Goal: Task Accomplishment & Management: Manage account settings

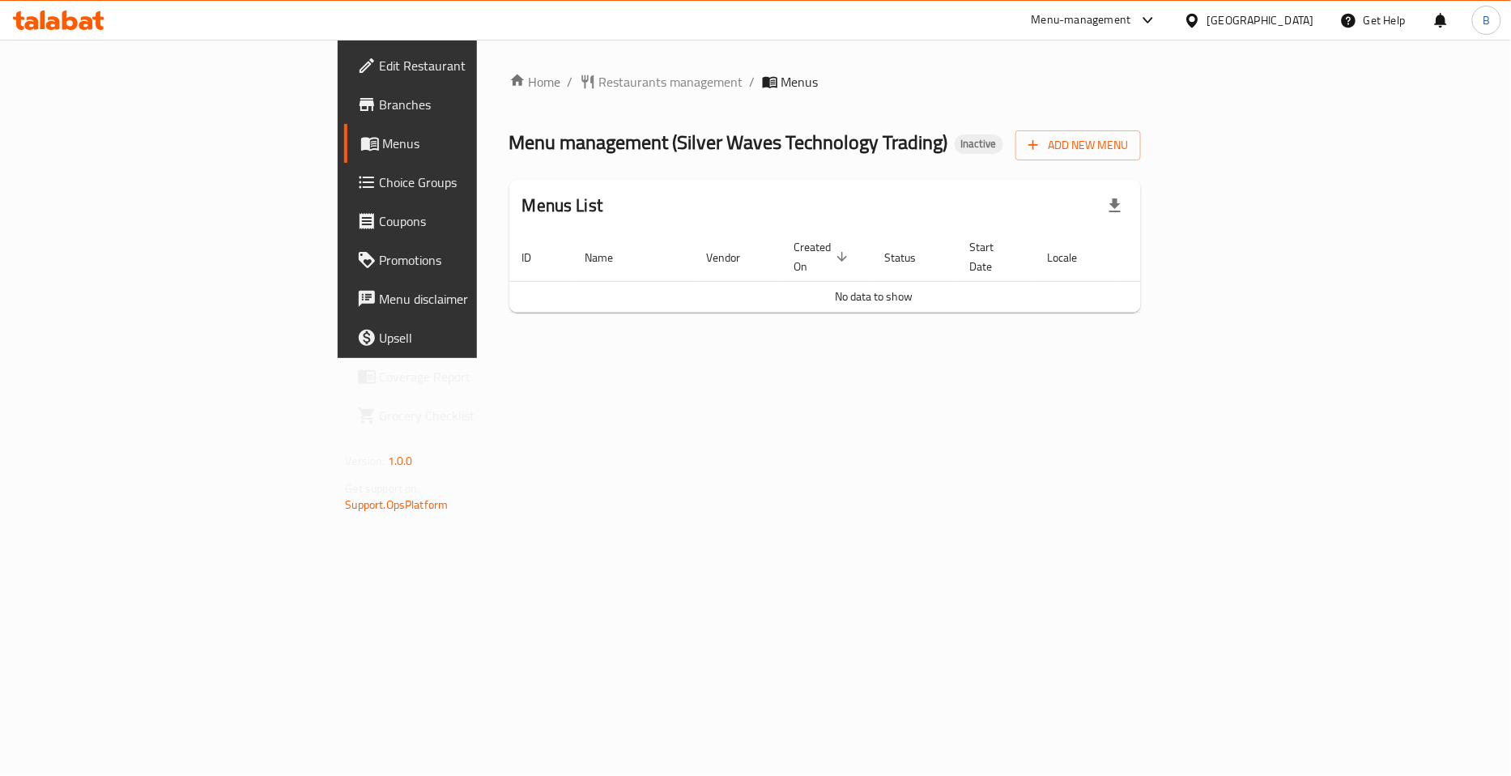
click at [360, 134] on icon at bounding box center [369, 143] width 19 height 19
click at [380, 102] on span "Branches" at bounding box center [479, 104] width 198 height 19
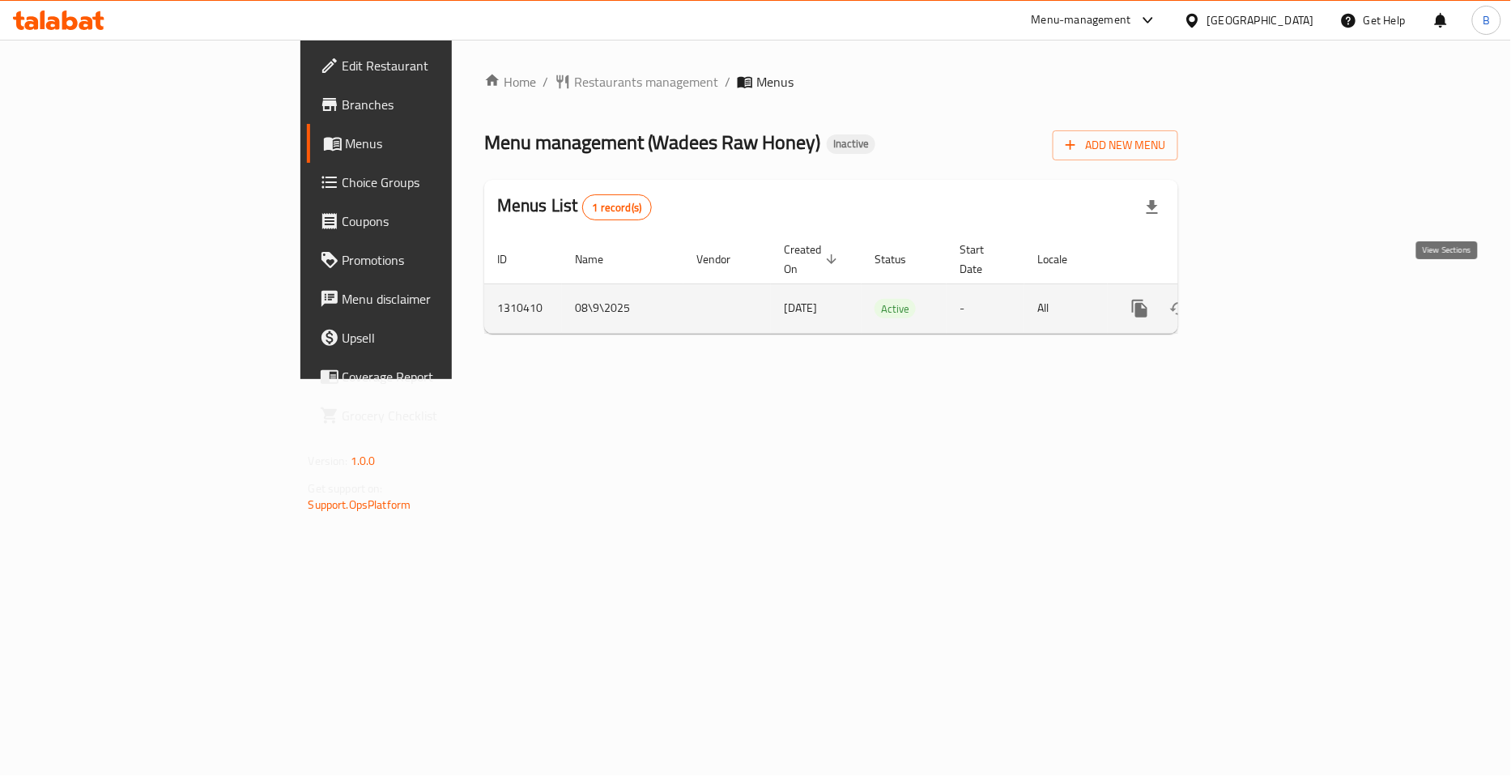
click at [1266, 299] on icon "enhanced table" at bounding box center [1256, 308] width 19 height 19
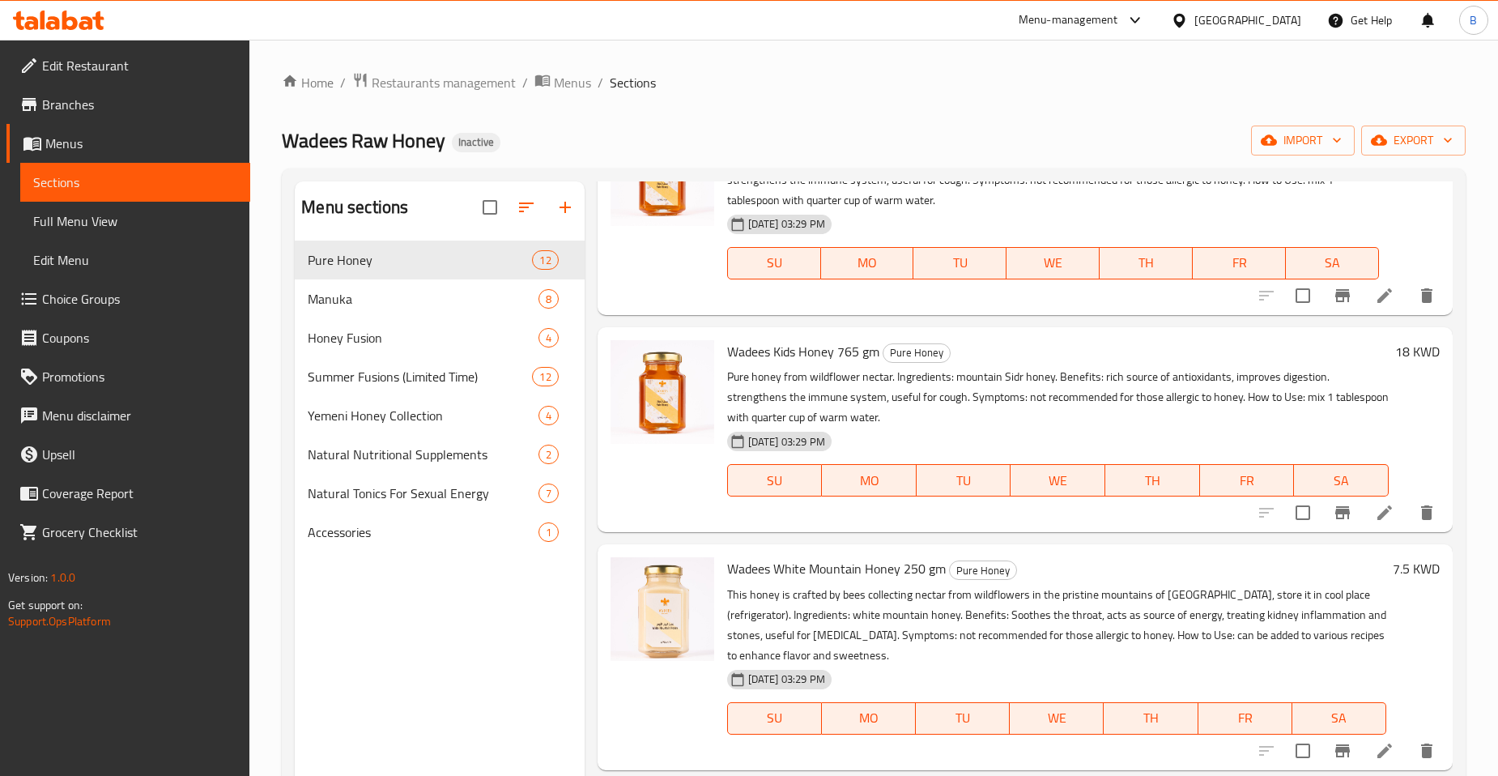
scroll to position [1709, 0]
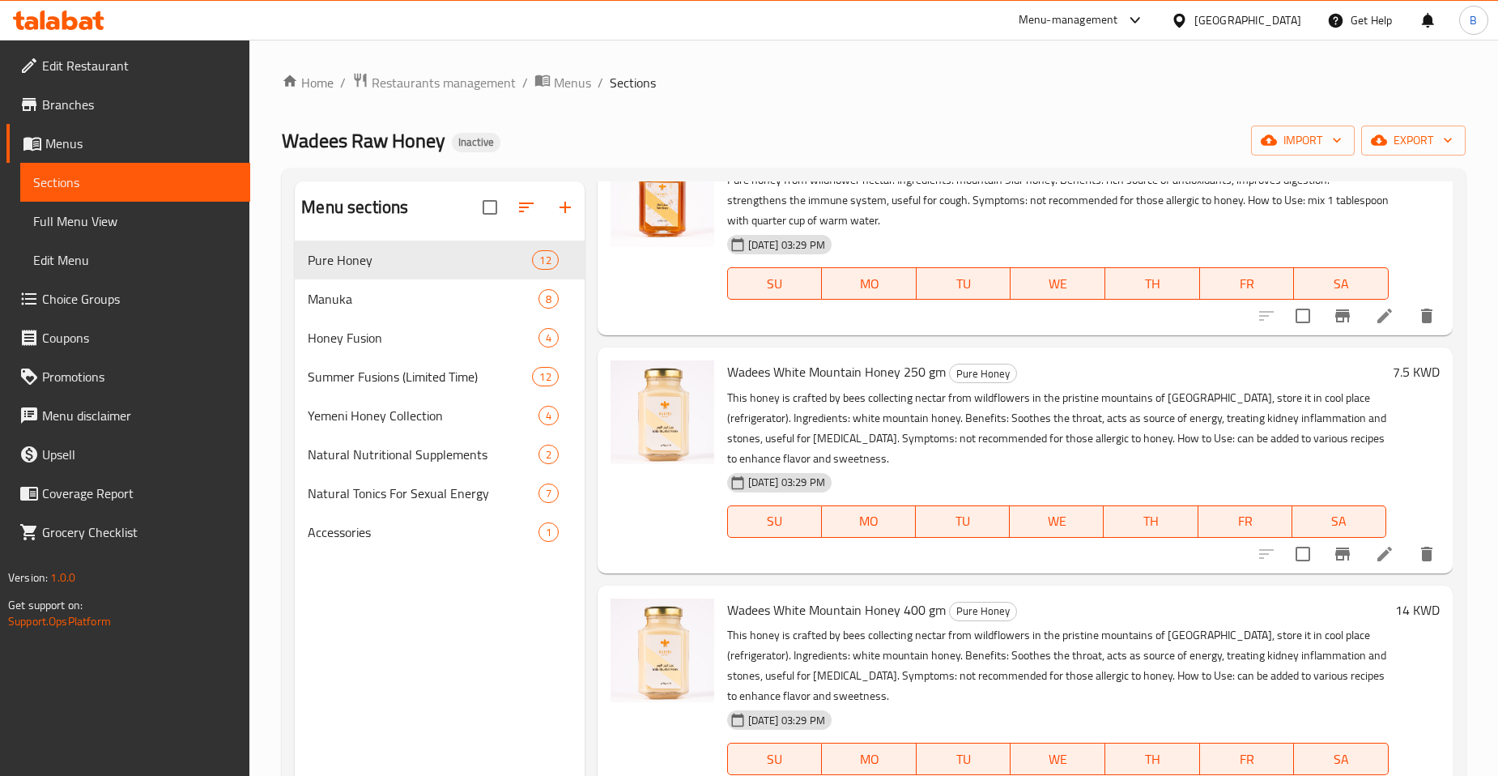
click at [1362, 539] on li at bounding box center [1384, 553] width 45 height 29
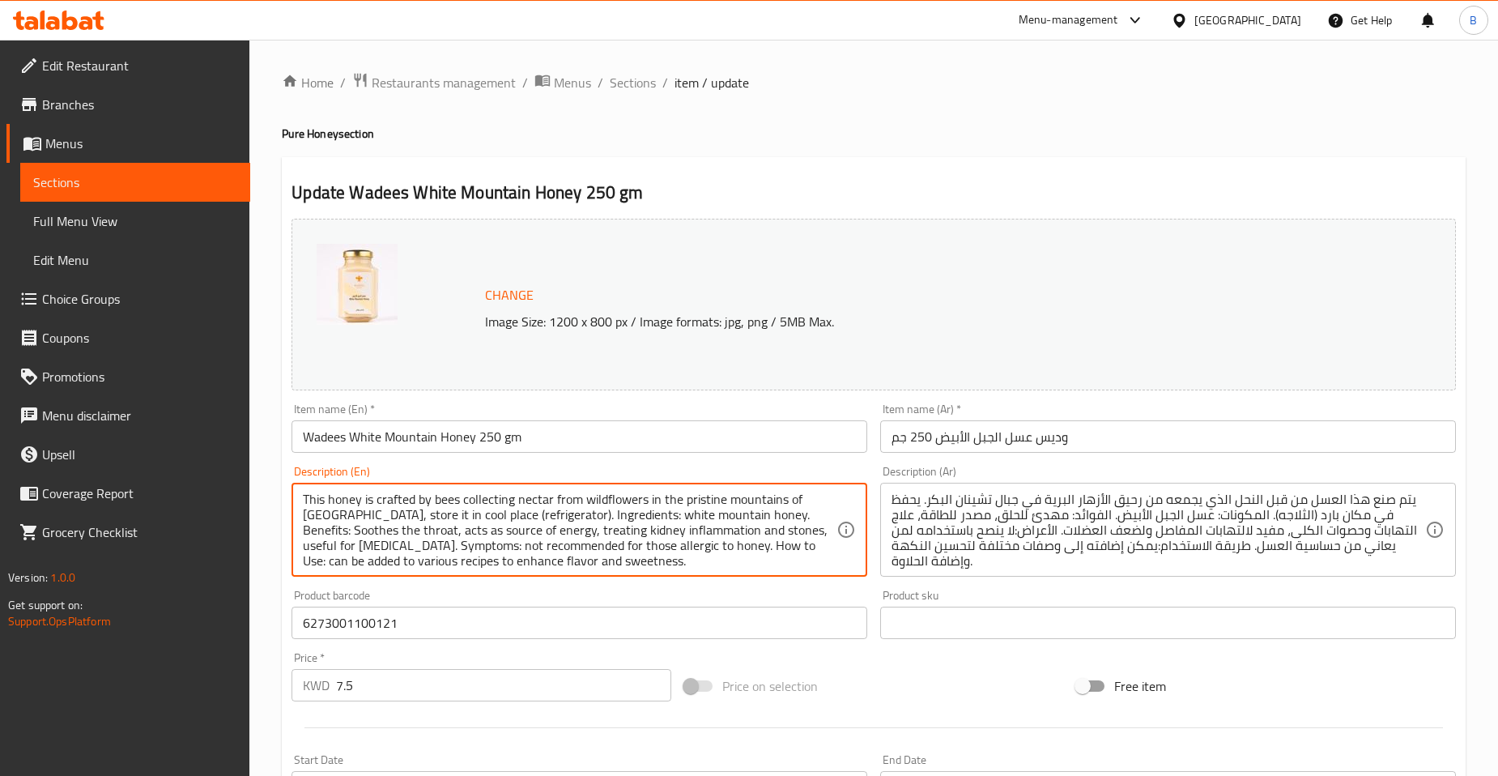
click at [343, 541] on textarea "This honey is crafted by bees collecting nectar from wildflowers in the pristin…" at bounding box center [570, 529] width 534 height 77
click at [344, 546] on textarea "This honey is crafted by bees collecting nectar from wildflowers in the pristin…" at bounding box center [570, 529] width 534 height 77
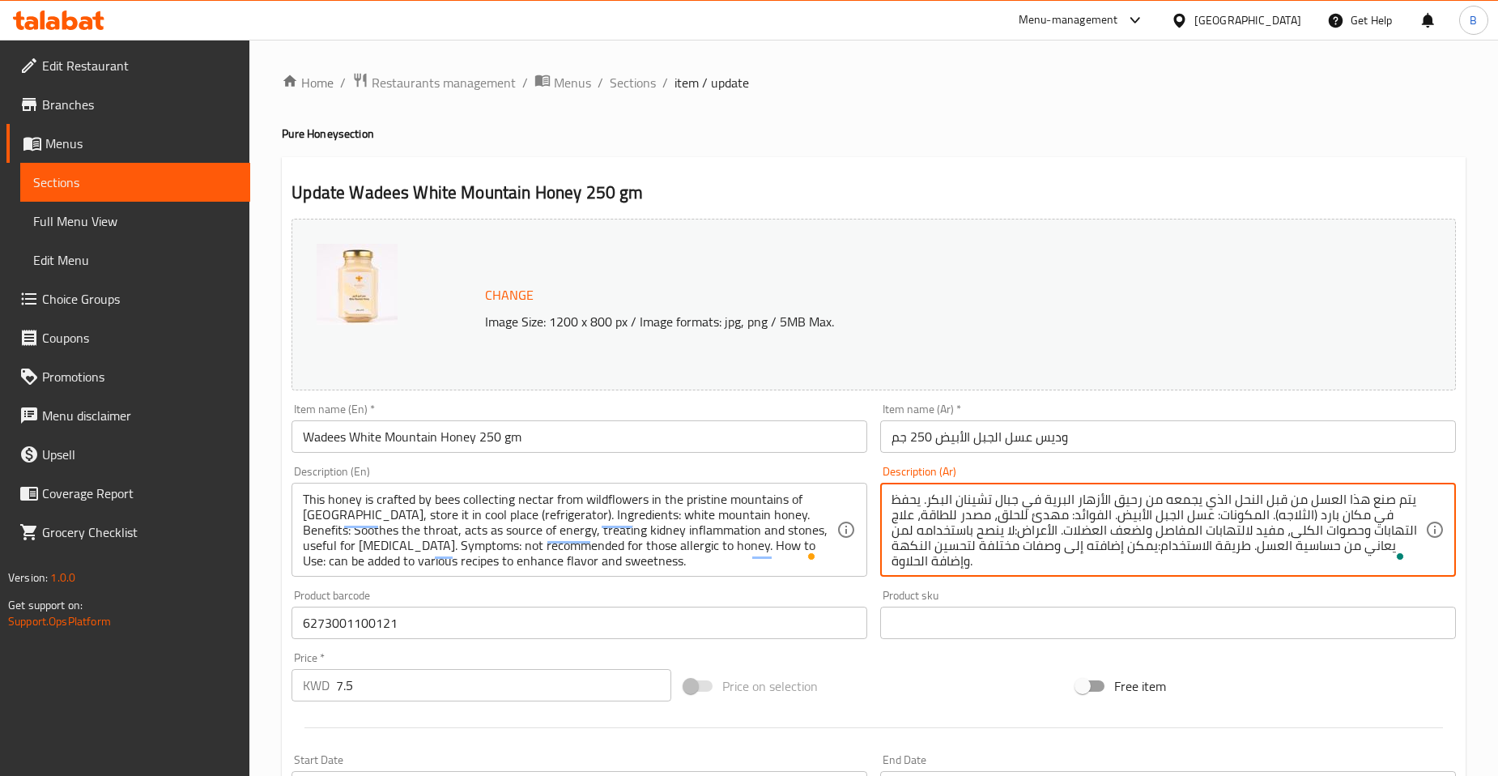
drag, startPoint x: 1041, startPoint y: 531, endPoint x: 1255, endPoint y: 531, distance: 213.7
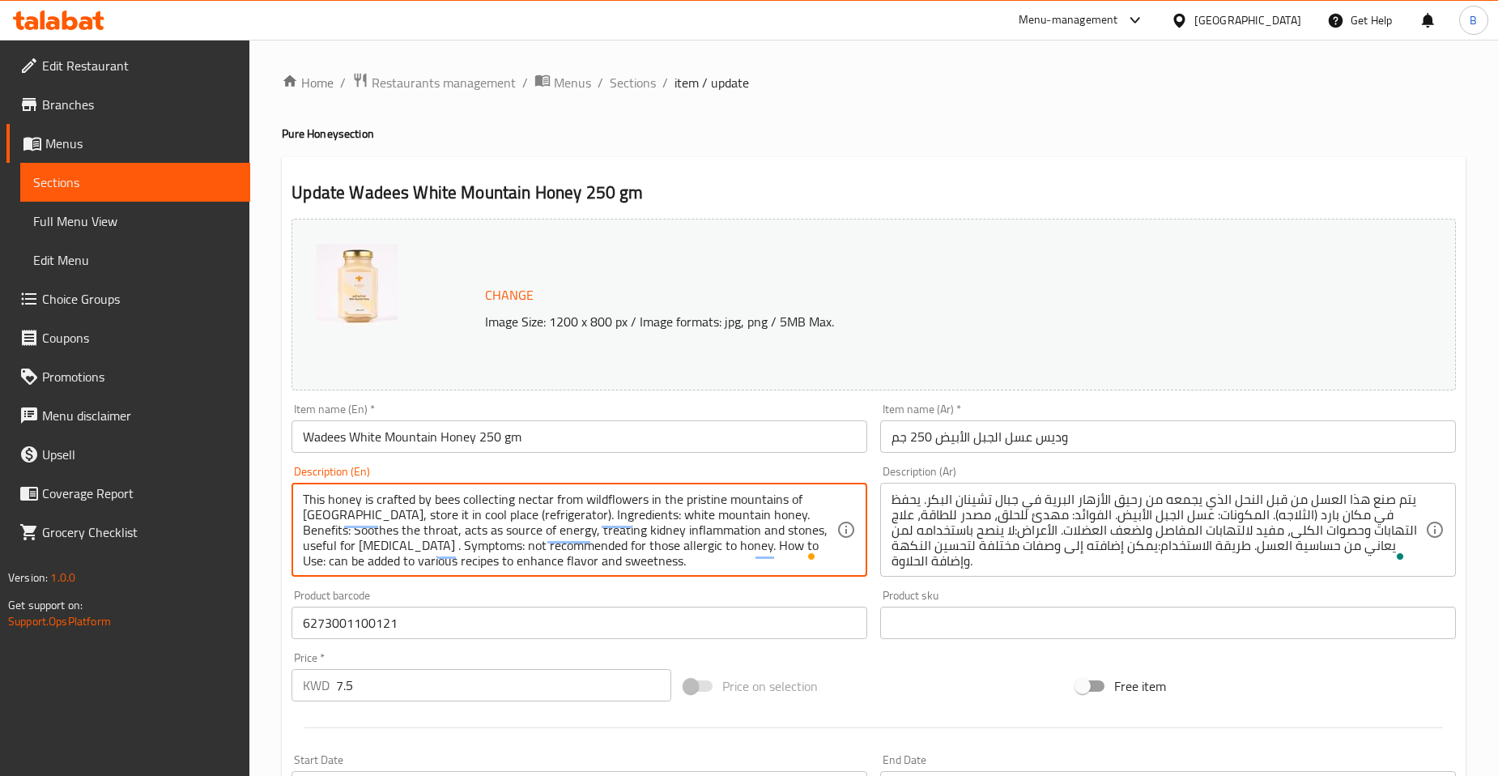
paste textarea "and [MEDICAL_DATA]"
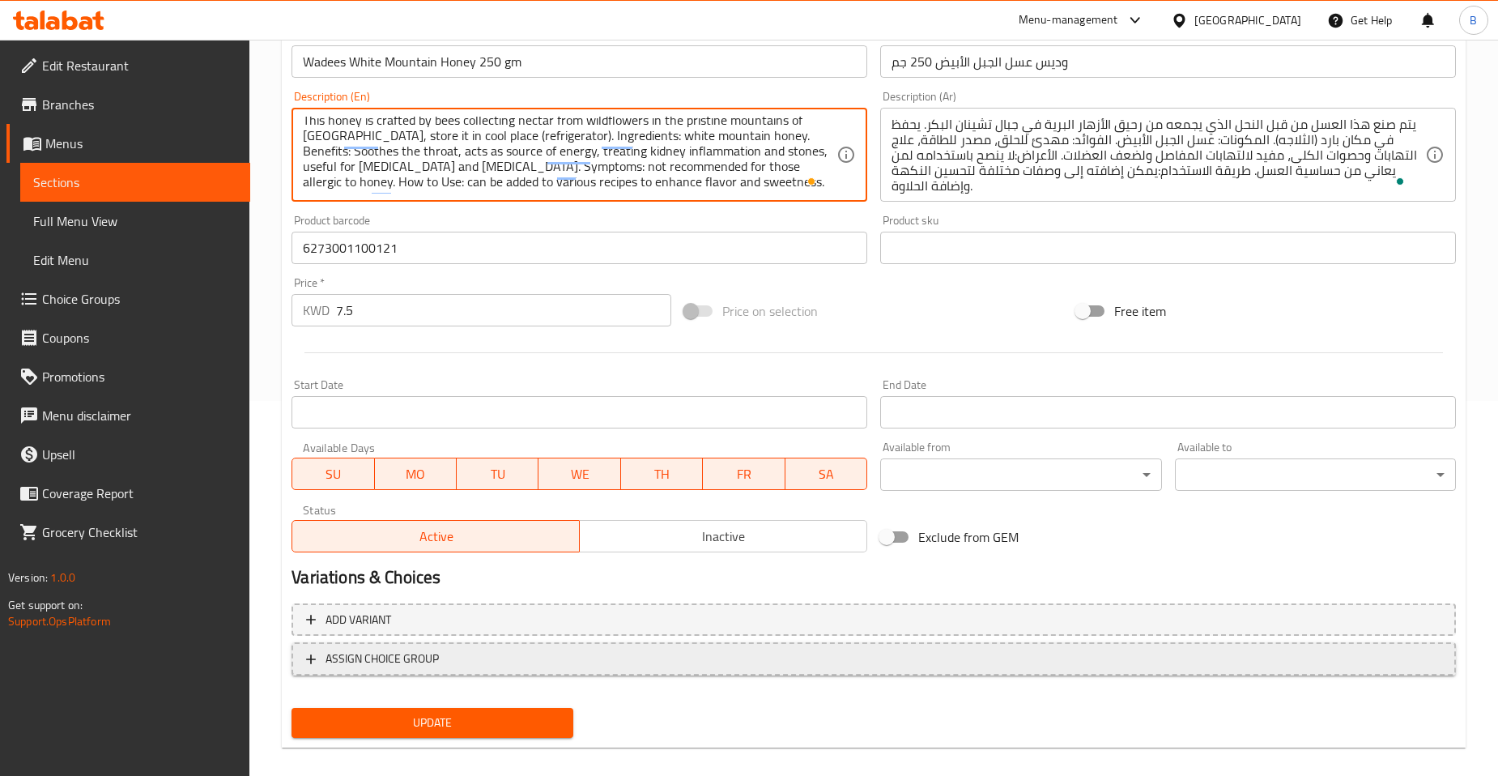
scroll to position [389, 0]
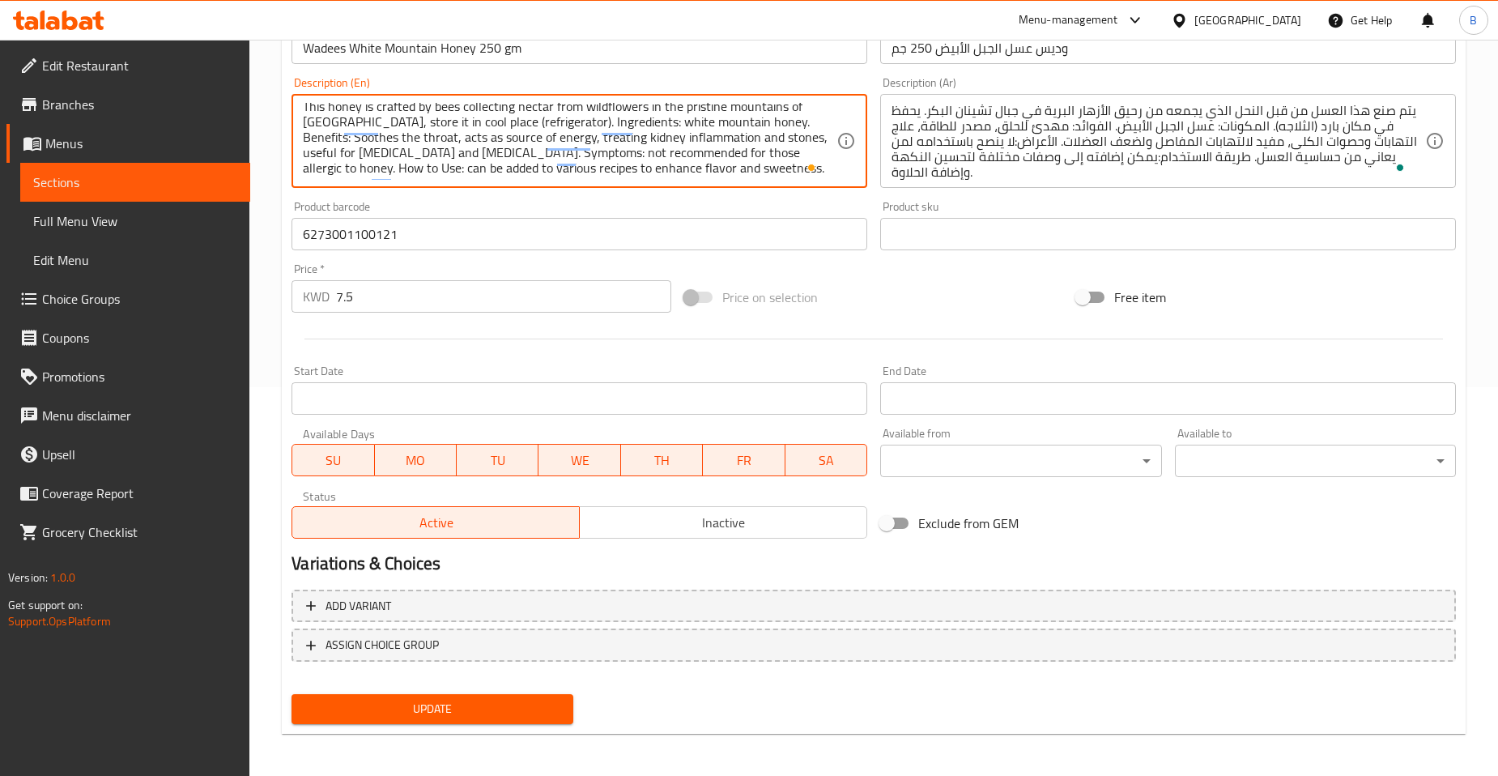
type textarea "This honey is crafted by bees collecting nectar from wildflowers in the pristin…"
click at [494, 708] on span "Update" at bounding box center [431, 709] width 255 height 20
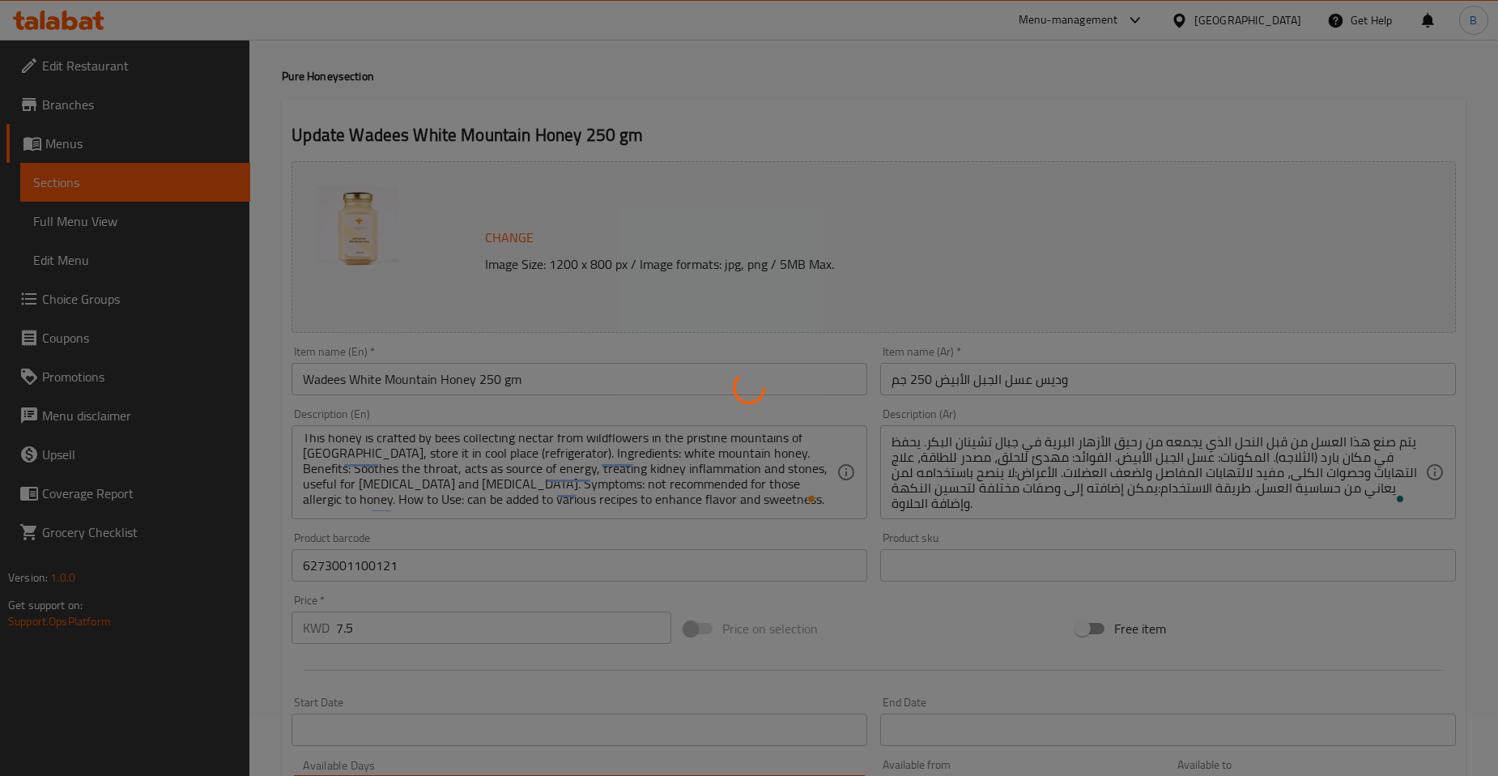
scroll to position [0, 0]
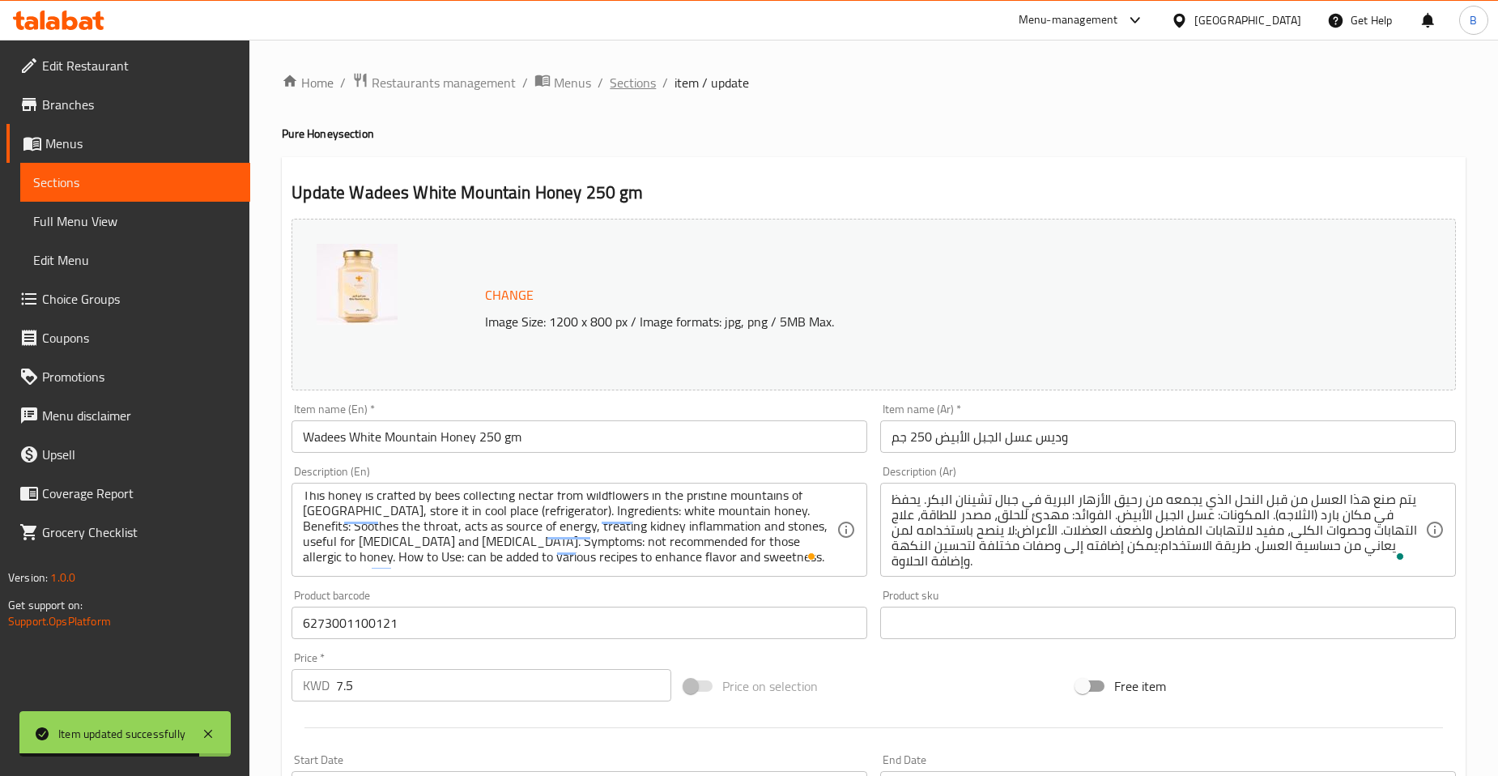
click at [636, 81] on span "Sections" at bounding box center [633, 82] width 46 height 19
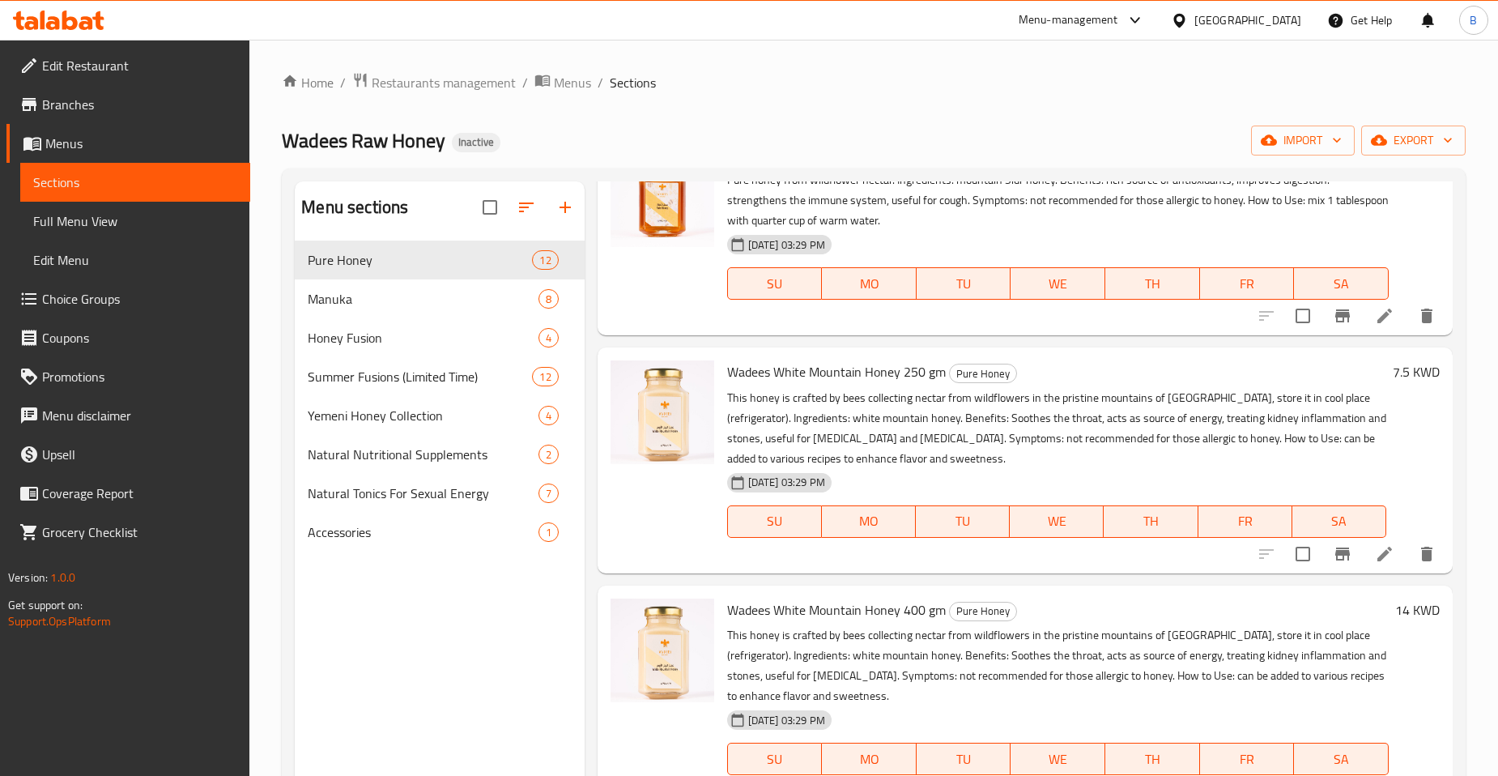
scroll to position [1758, 0]
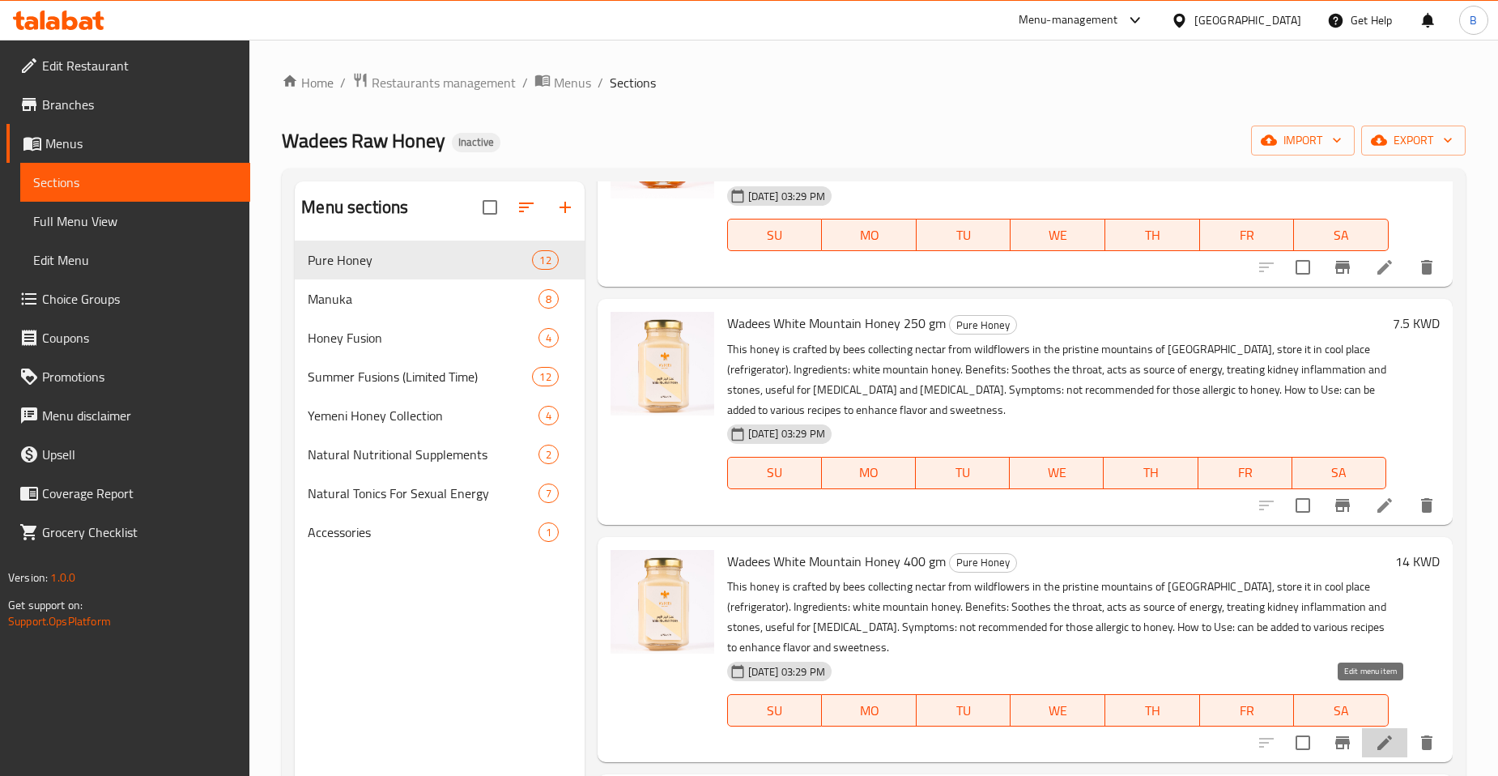
click at [1375, 733] on icon at bounding box center [1384, 742] width 19 height 19
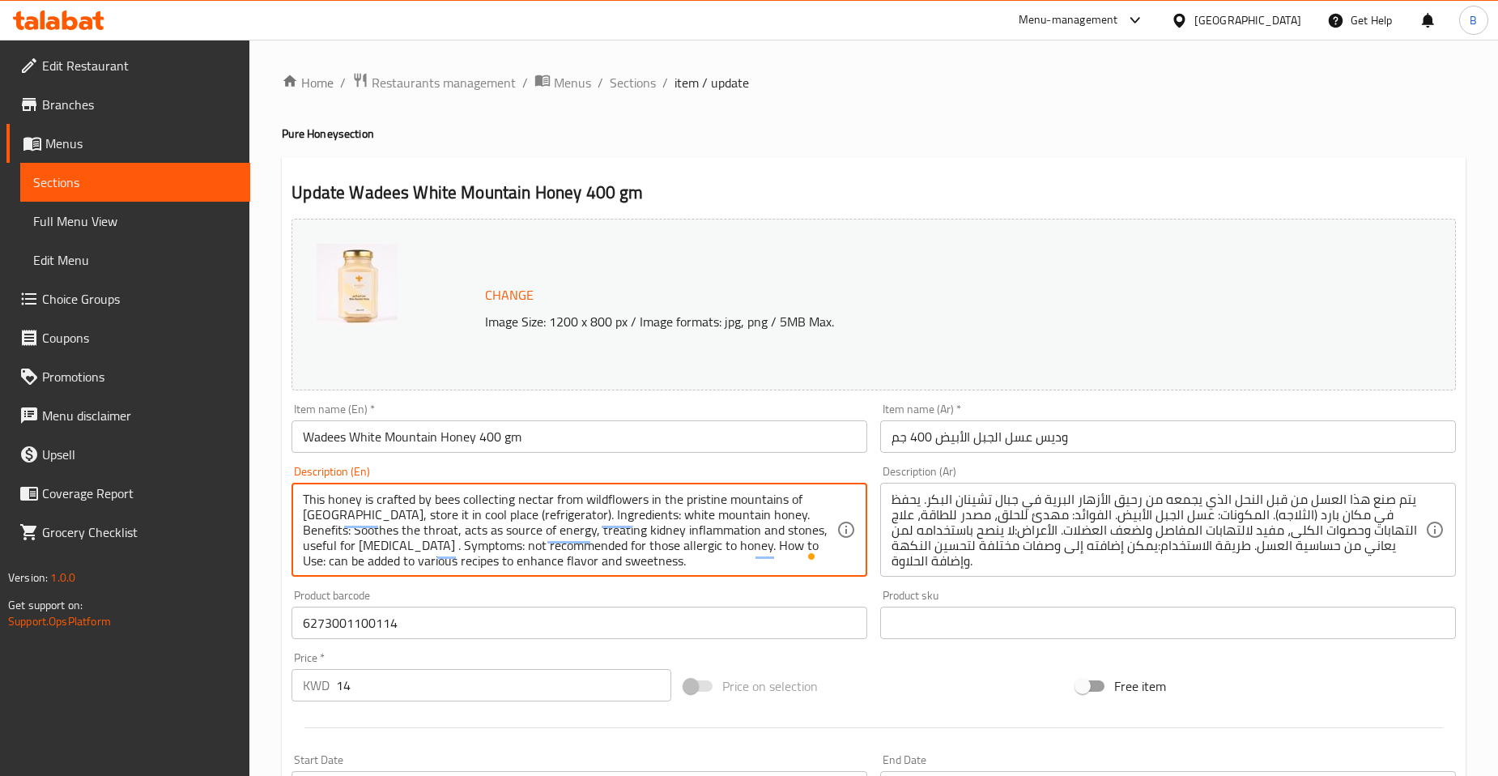
paste textarea "and [MEDICAL_DATA]"
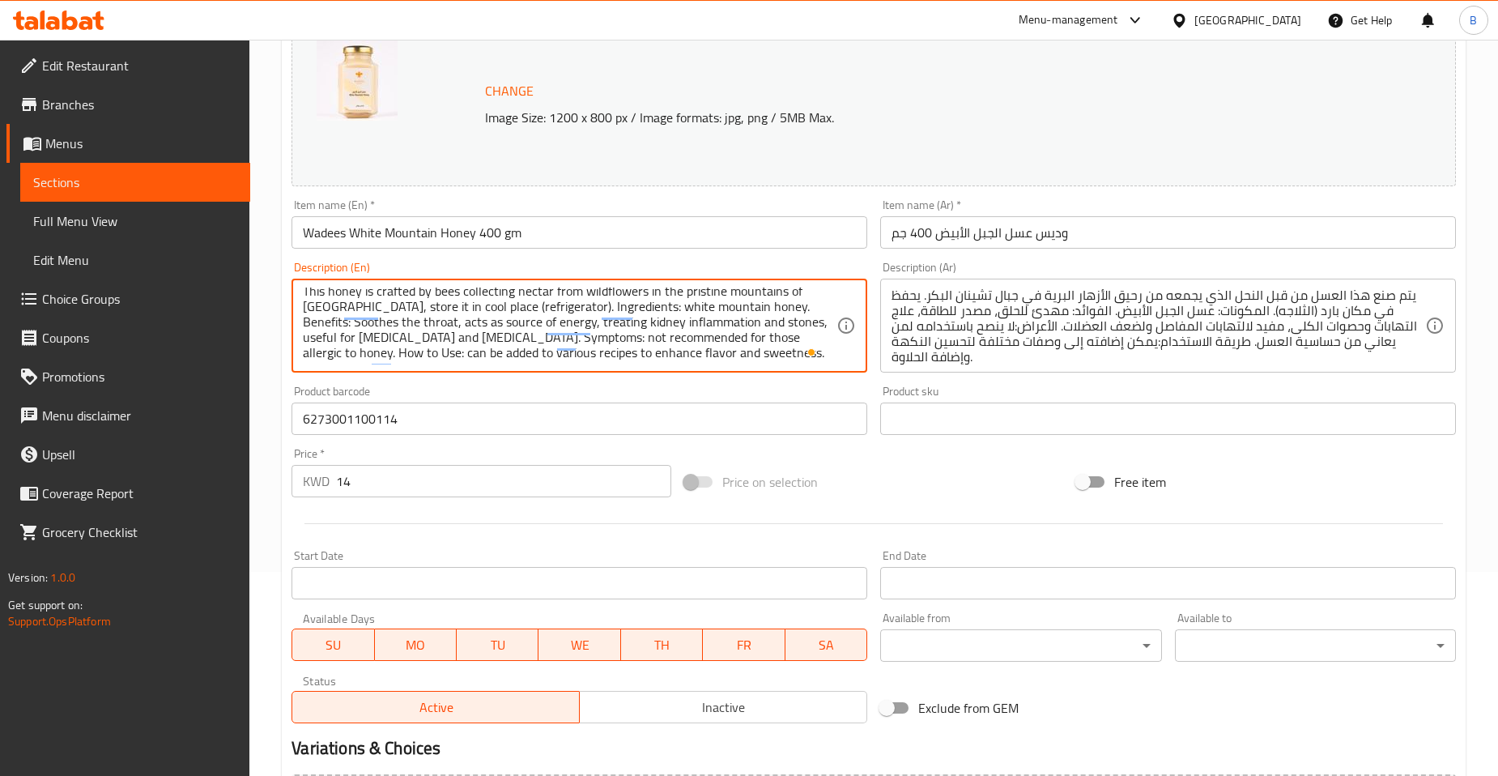
scroll to position [389, 0]
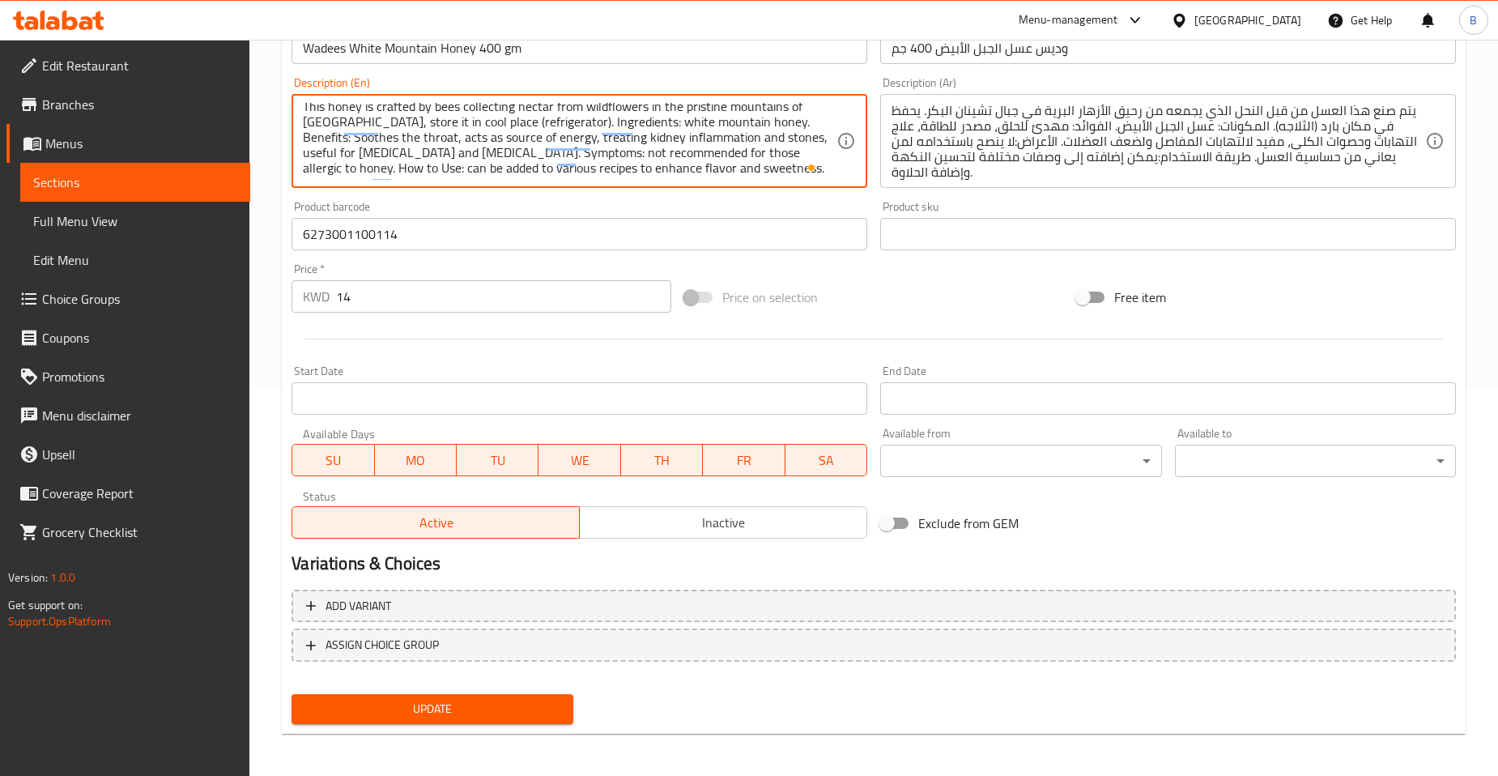
type textarea "This honey is crafted by bees collecting nectar from wildflowers in the pristin…"
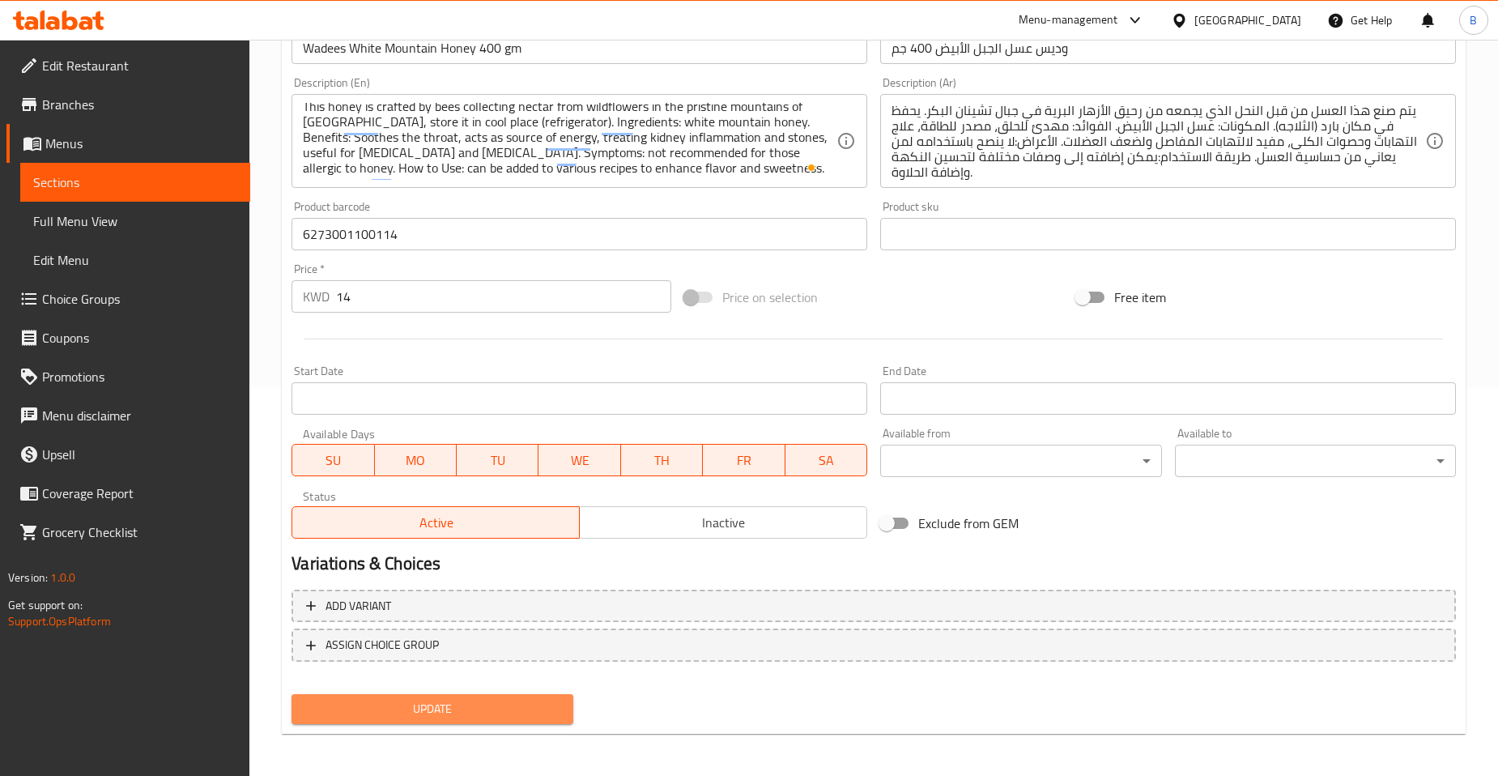
click at [534, 709] on span "Update" at bounding box center [431, 709] width 255 height 20
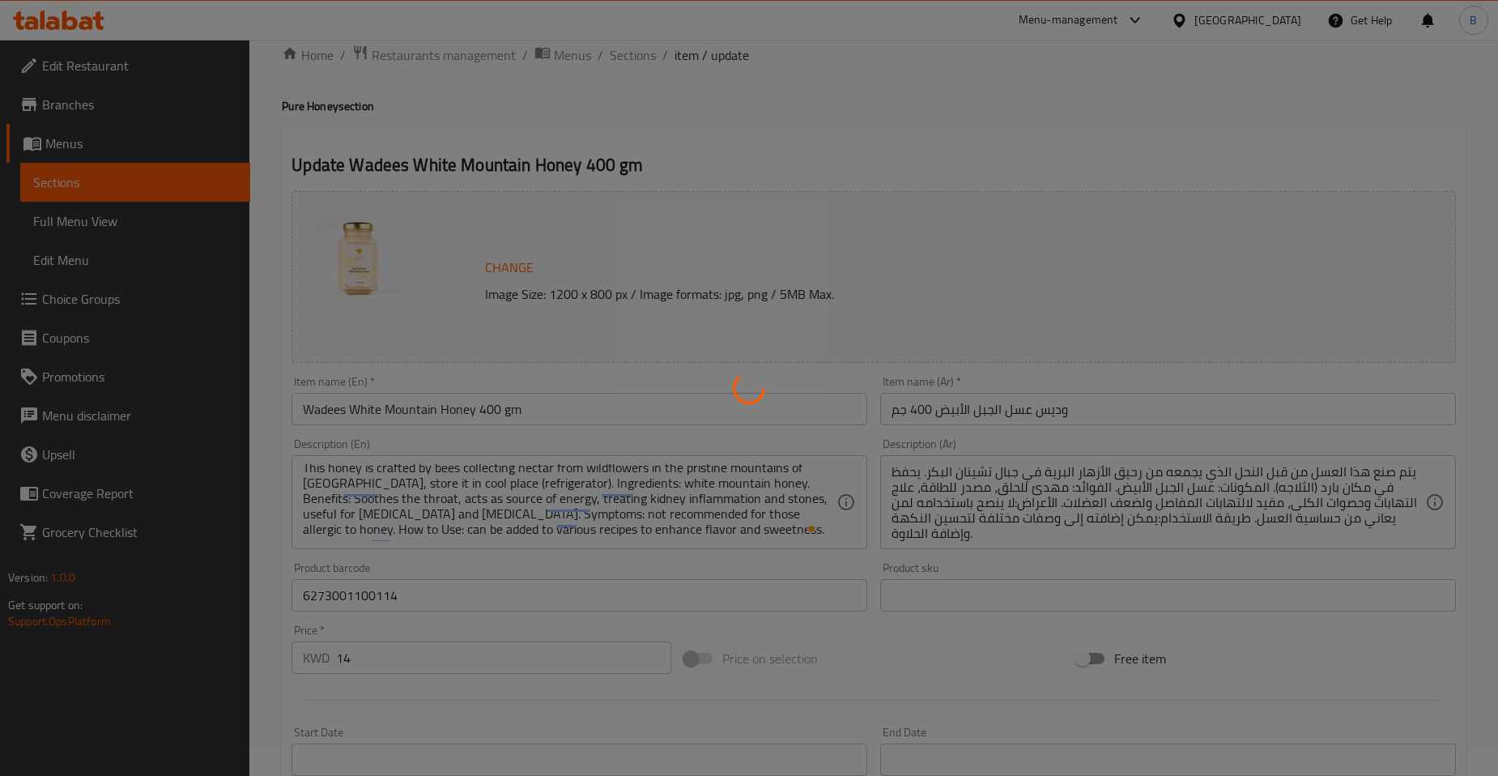
scroll to position [0, 0]
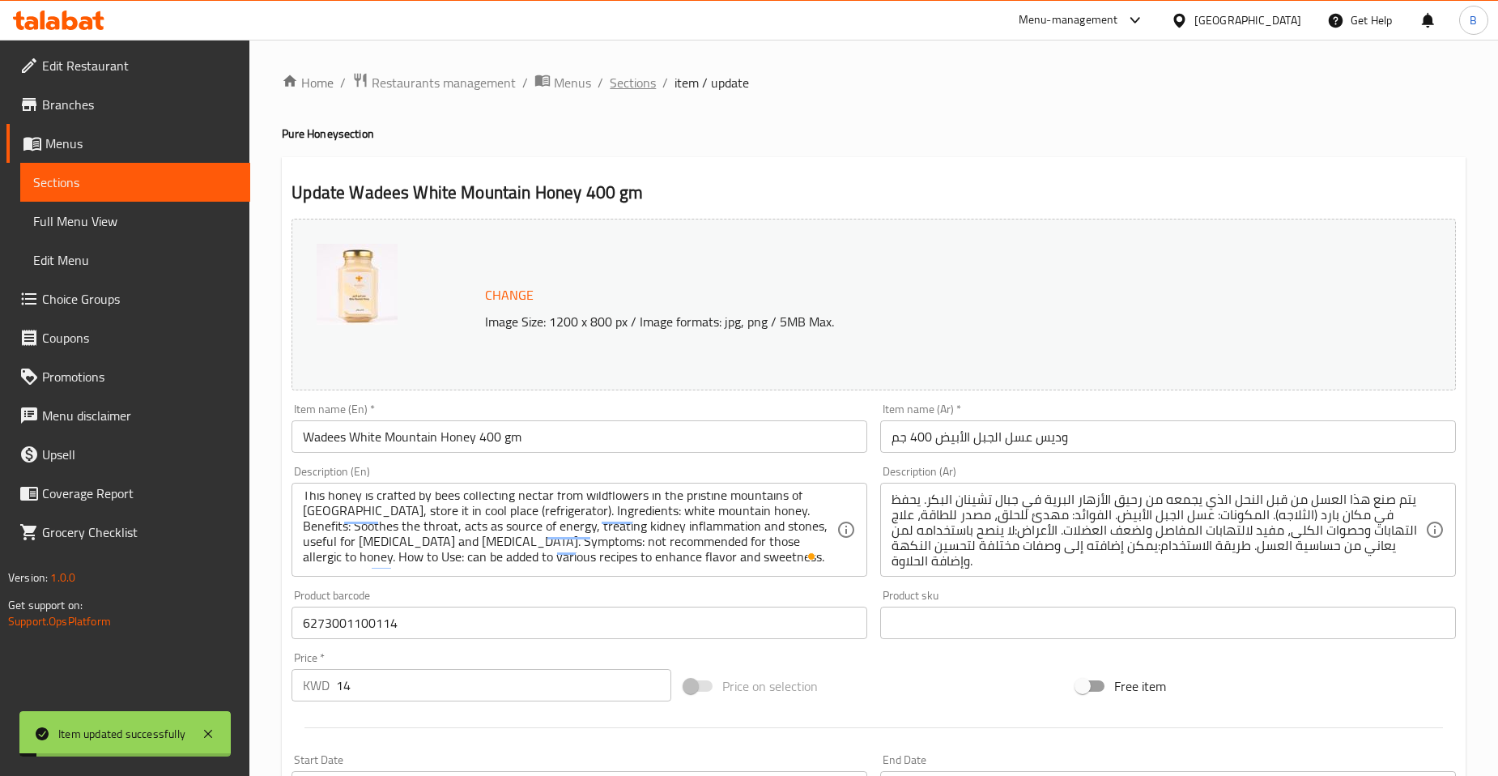
click at [621, 85] on span "Sections" at bounding box center [633, 82] width 46 height 19
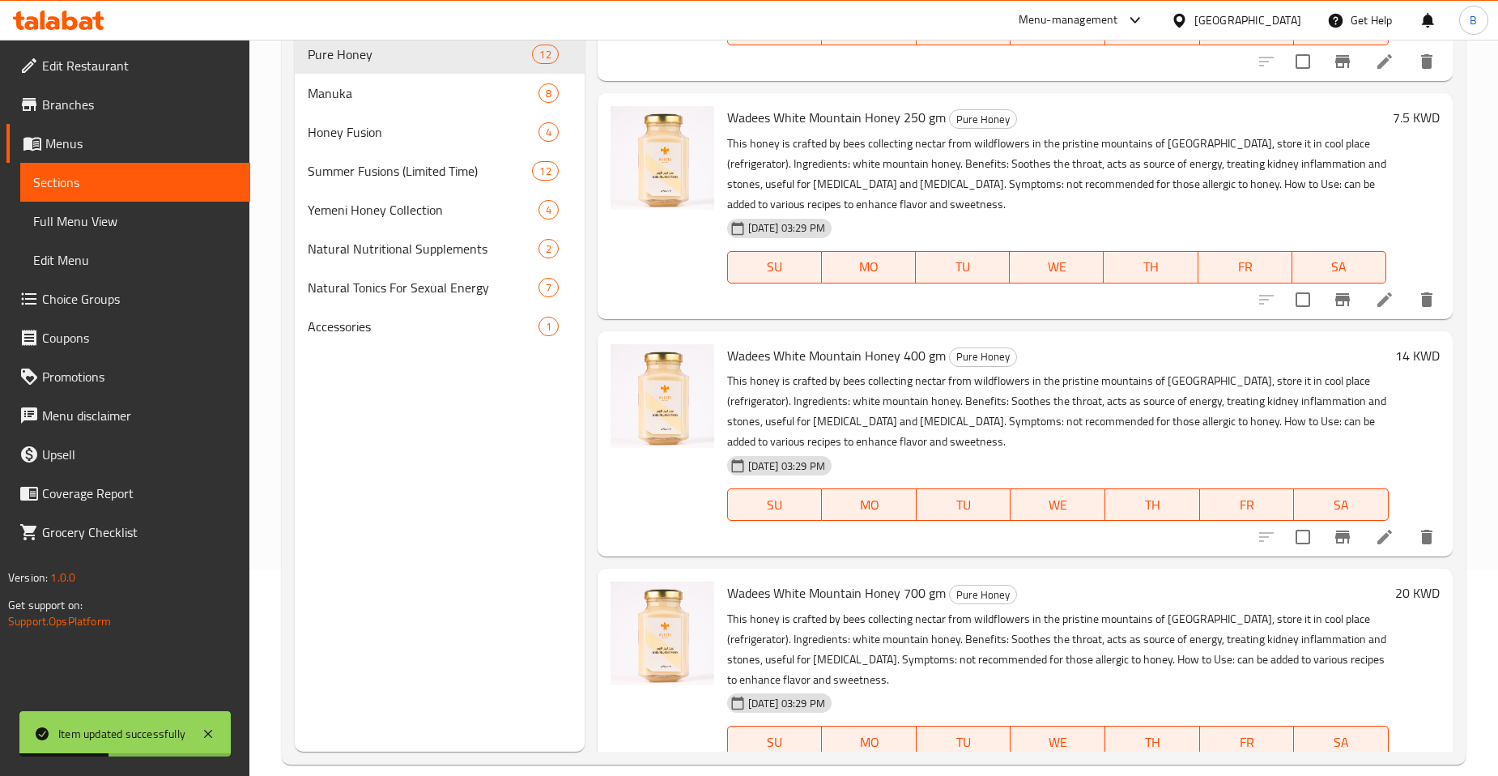
scroll to position [227, 0]
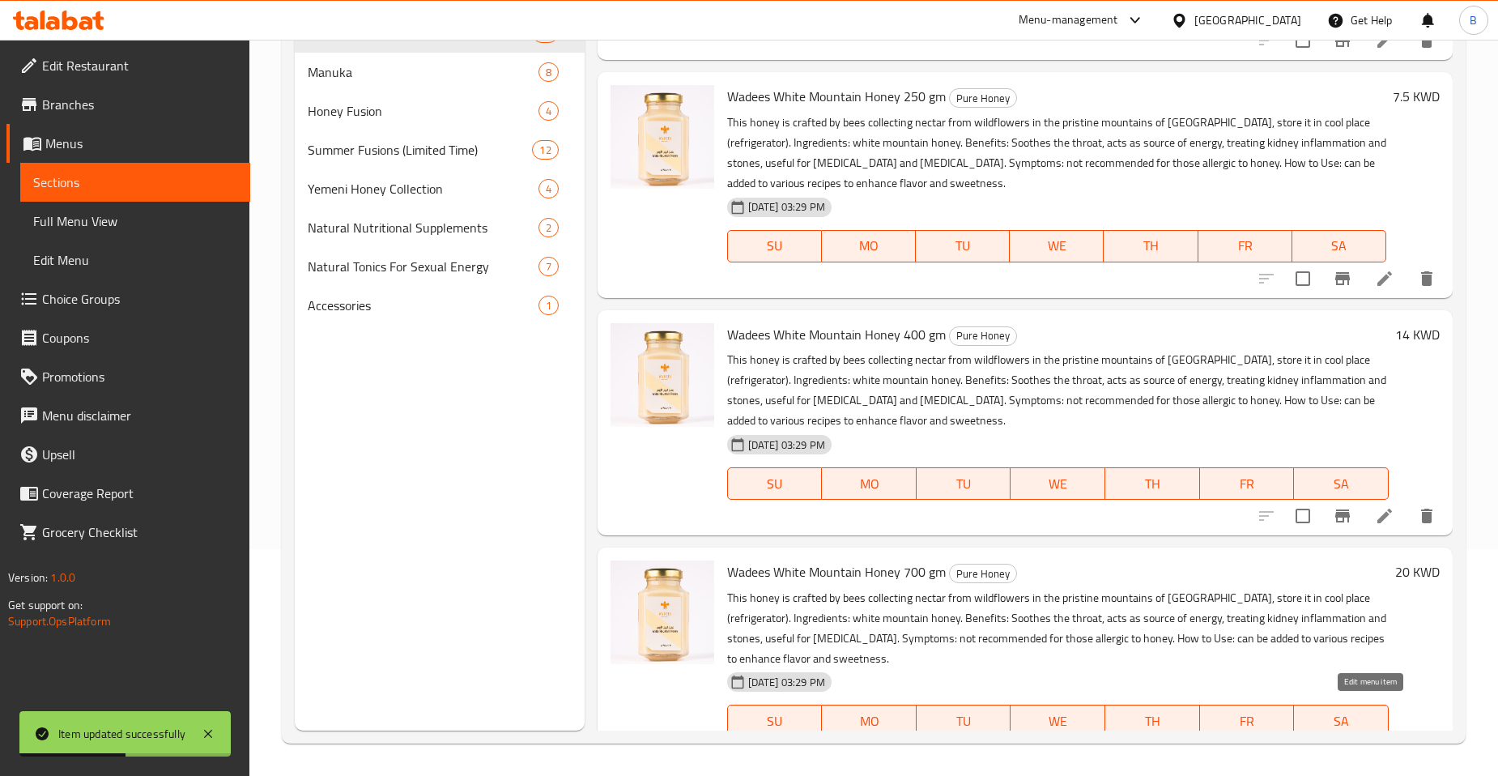
click at [1375, 743] on icon at bounding box center [1384, 752] width 19 height 19
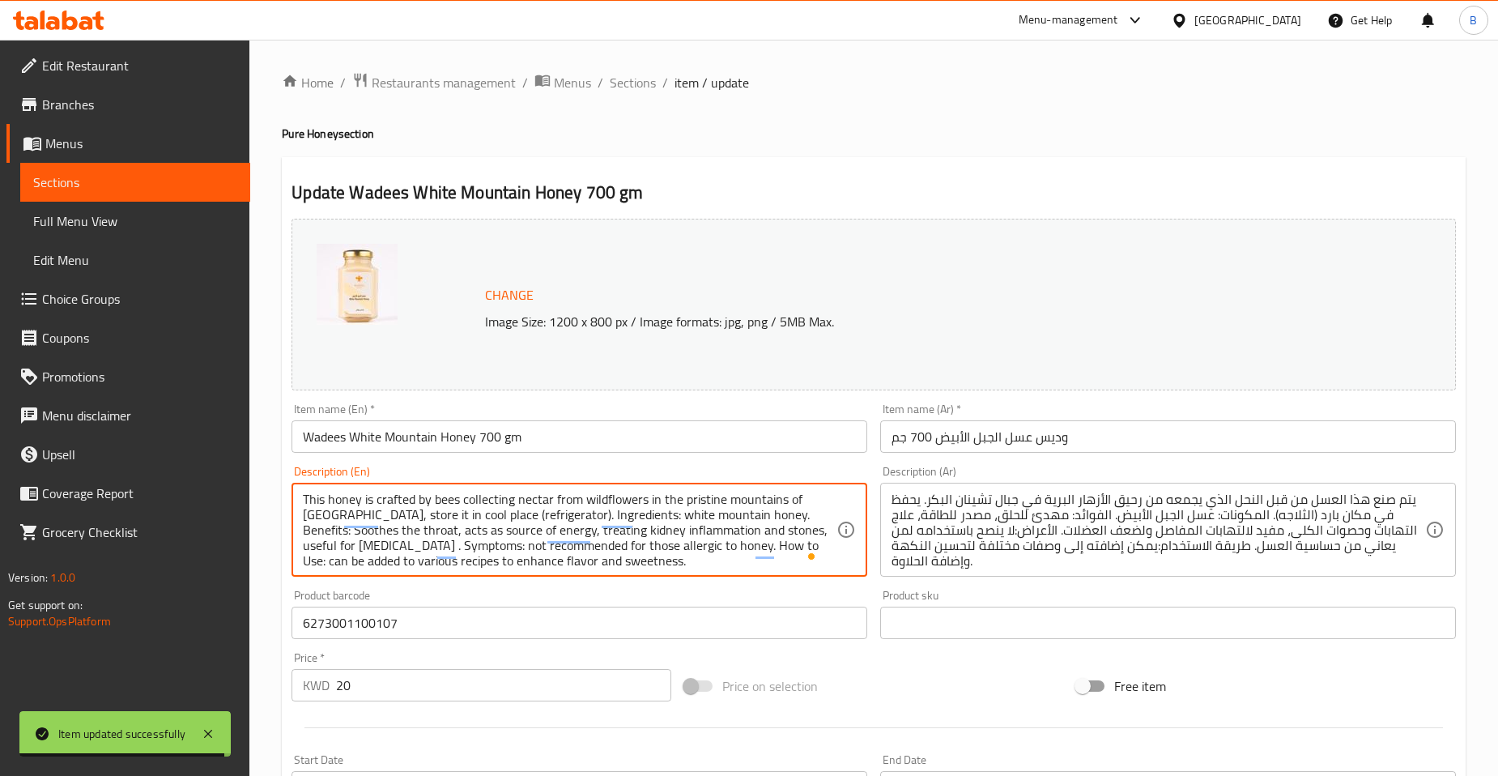
paste textarea "and [MEDICAL_DATA]"
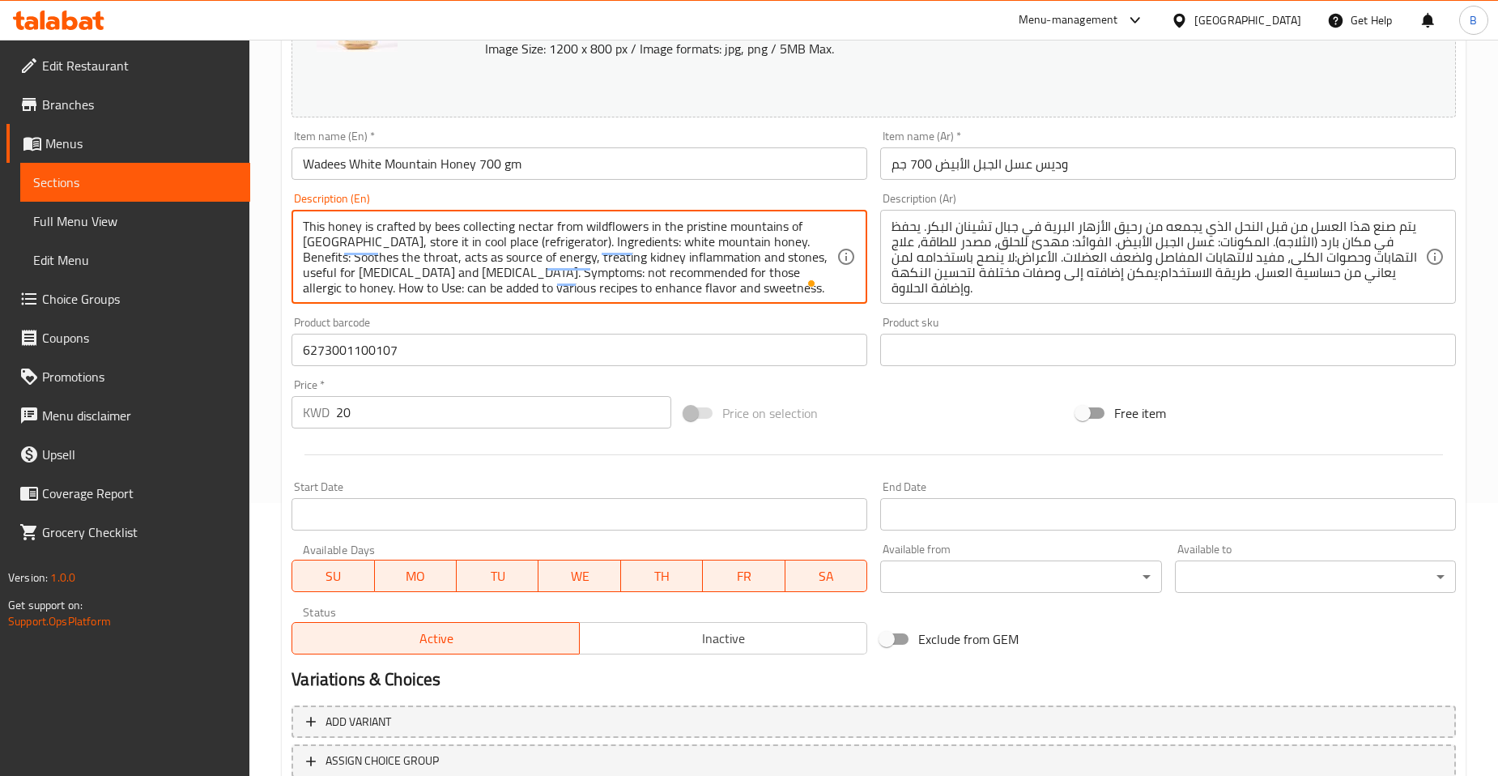
scroll to position [389, 0]
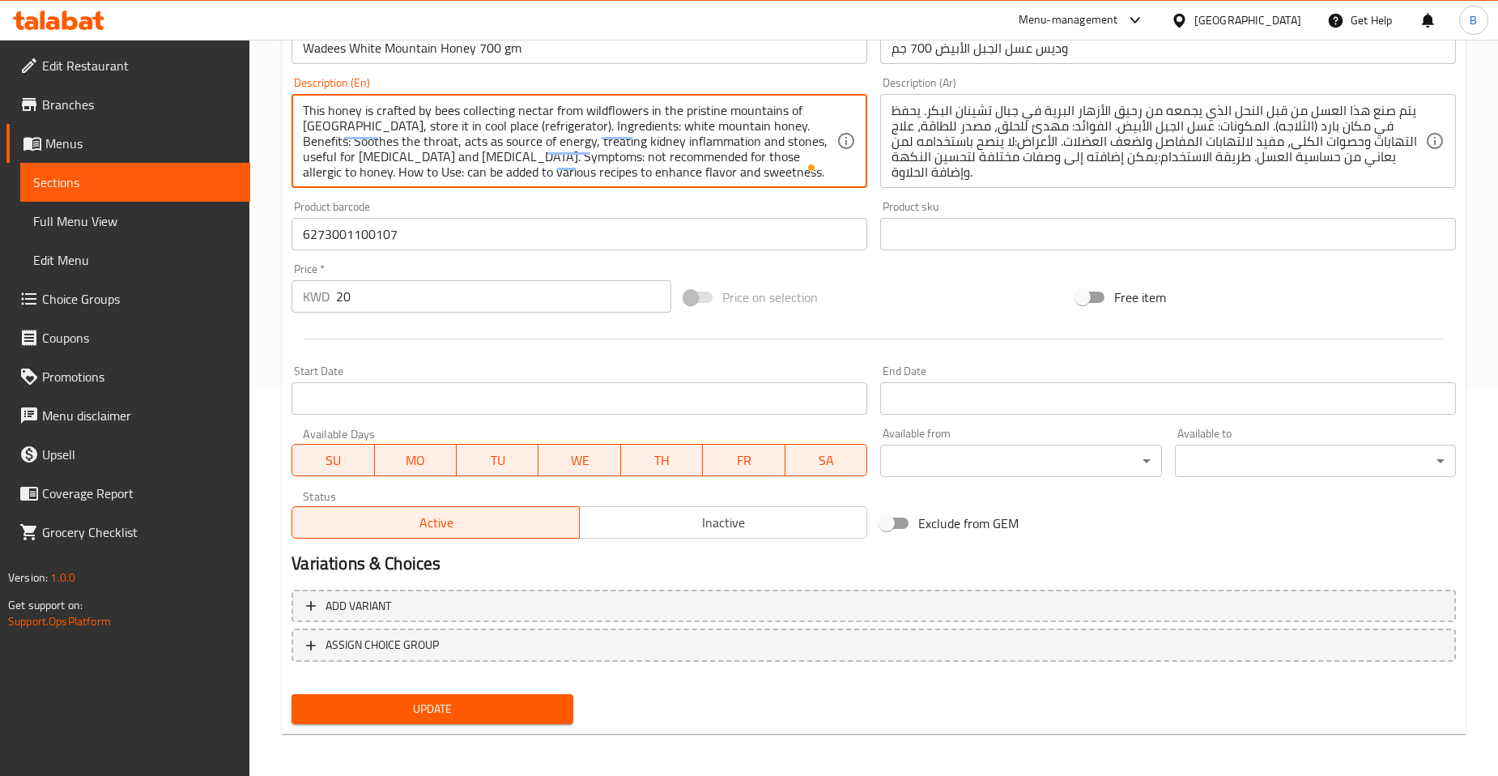
type textarea "This honey is crafted by bees collecting nectar from wildflowers in the pristin…"
click at [518, 699] on span "Update" at bounding box center [431, 709] width 255 height 20
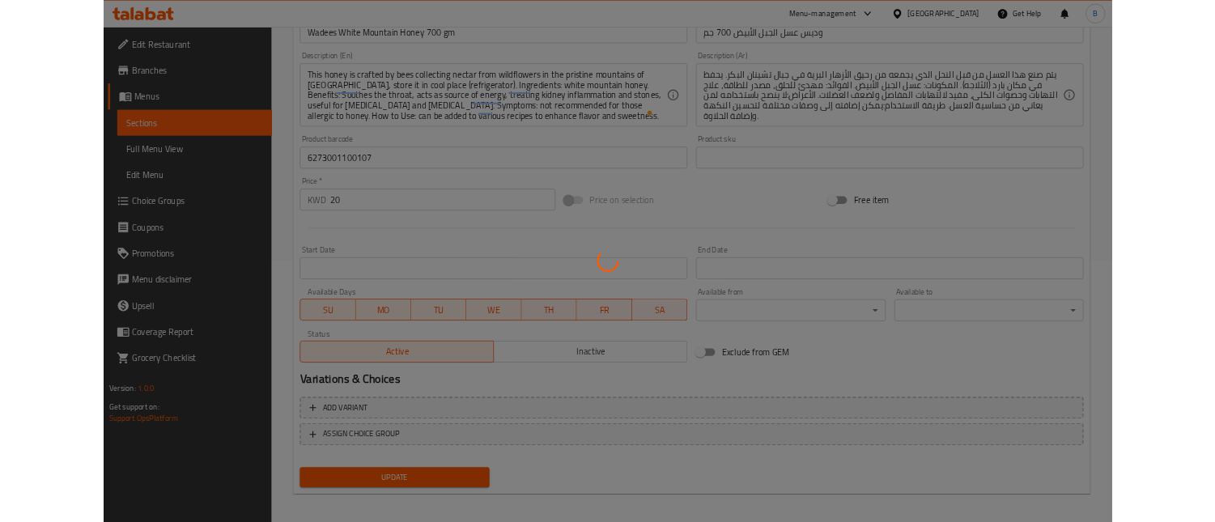
scroll to position [0, 0]
